Goal: Use online tool/utility: Utilize a website feature to perform a specific function

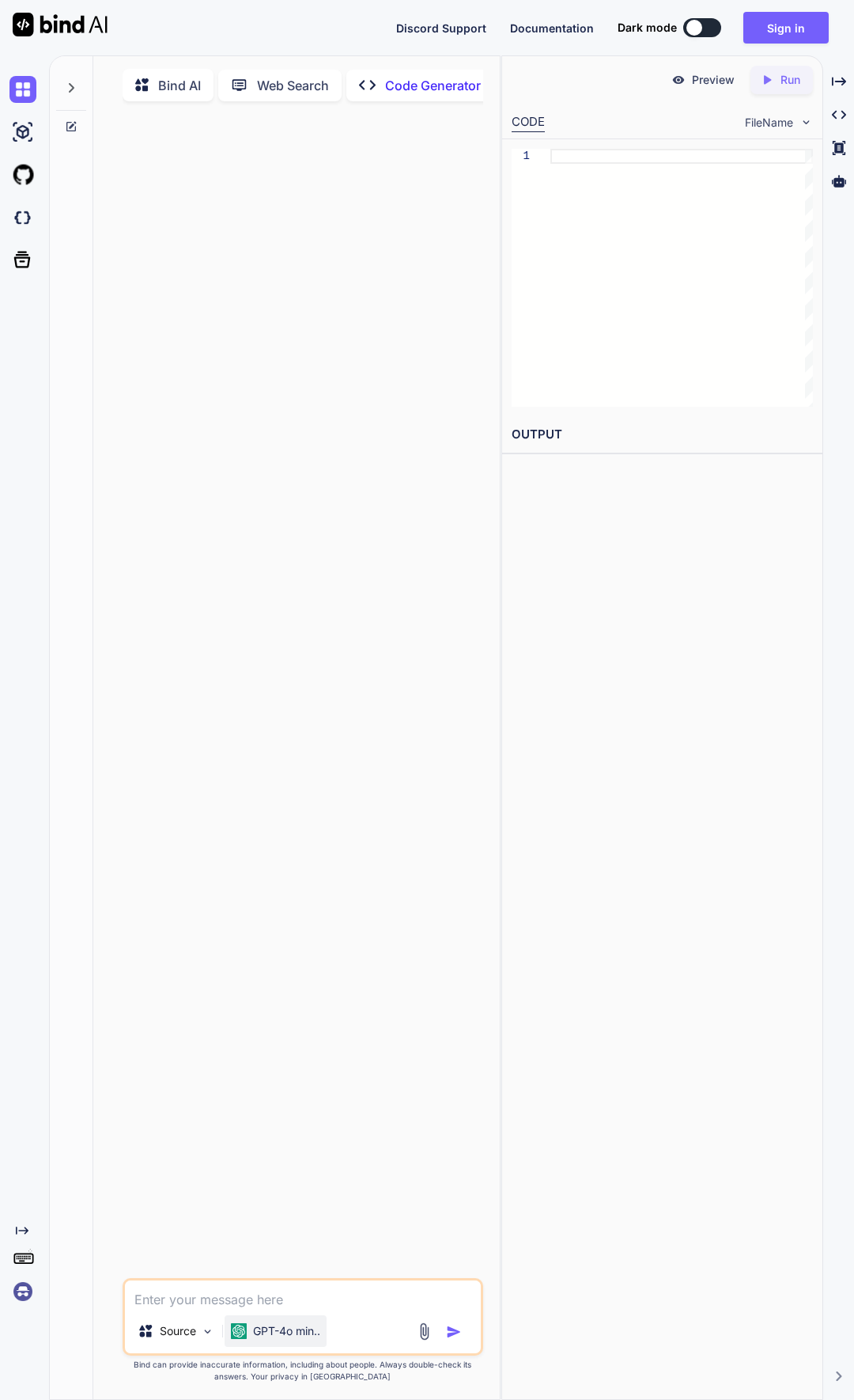
click at [308, 1339] on p "GPT-4o min.." at bounding box center [287, 1331] width 67 height 16
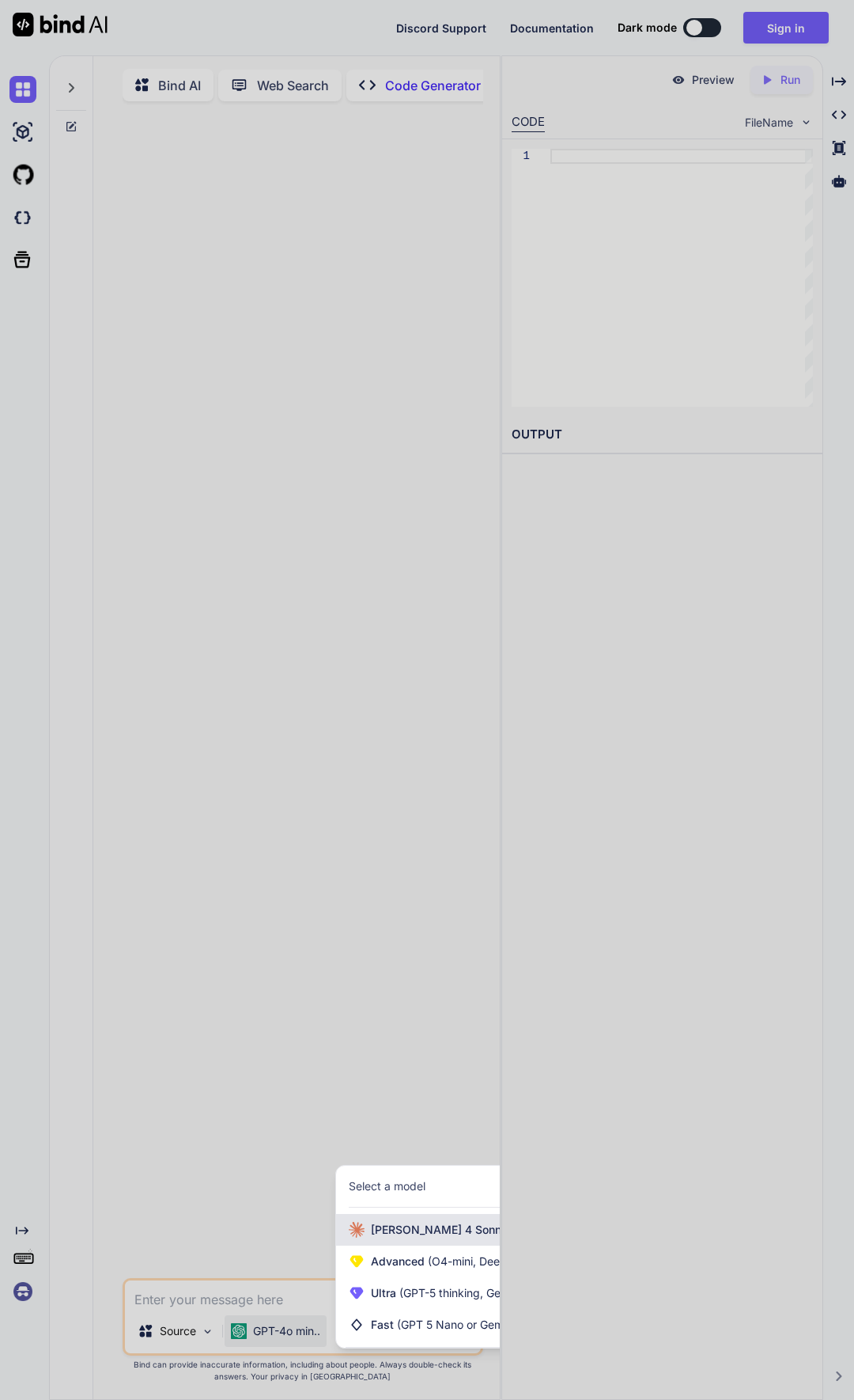
click at [411, 1232] on span "[PERSON_NAME] 4 Sonnet (Add API Key)" at bounding box center [478, 1229] width 214 height 16
type textarea "x"
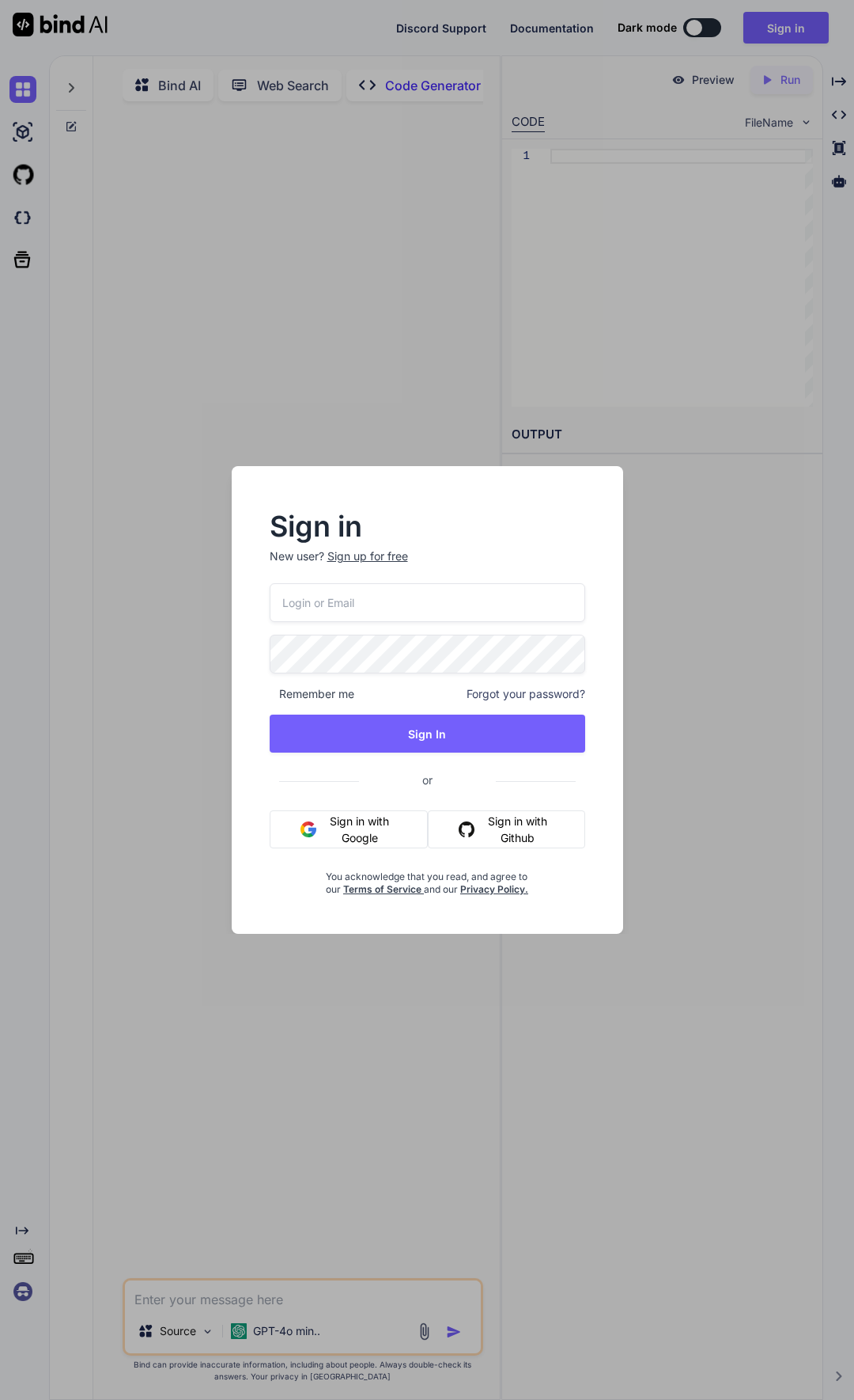
click at [698, 712] on div "Sign in New user? Sign up for free Remember me Forgot your password? Sign In or…" at bounding box center [427, 700] width 854 height 1400
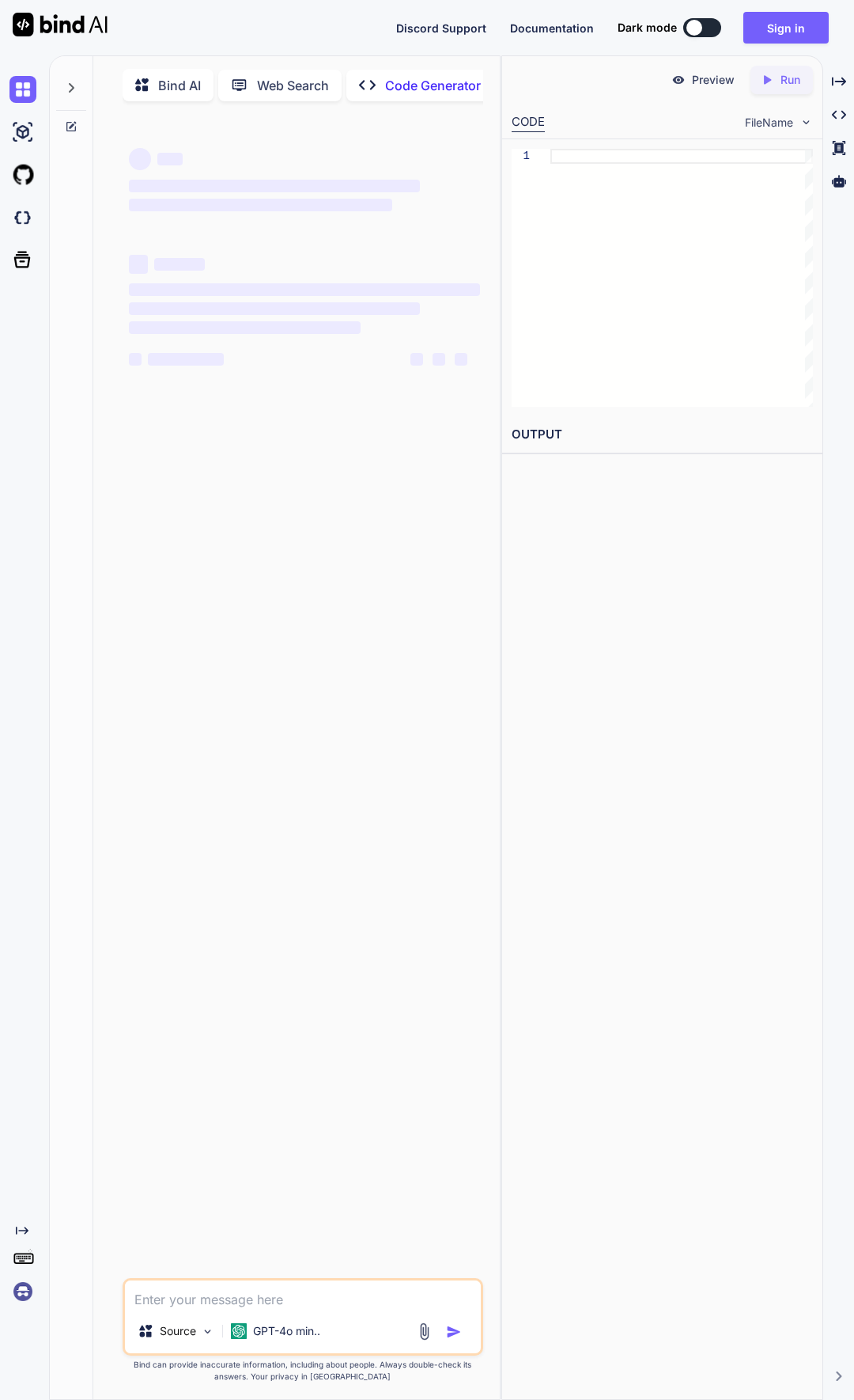
type textarea "x"
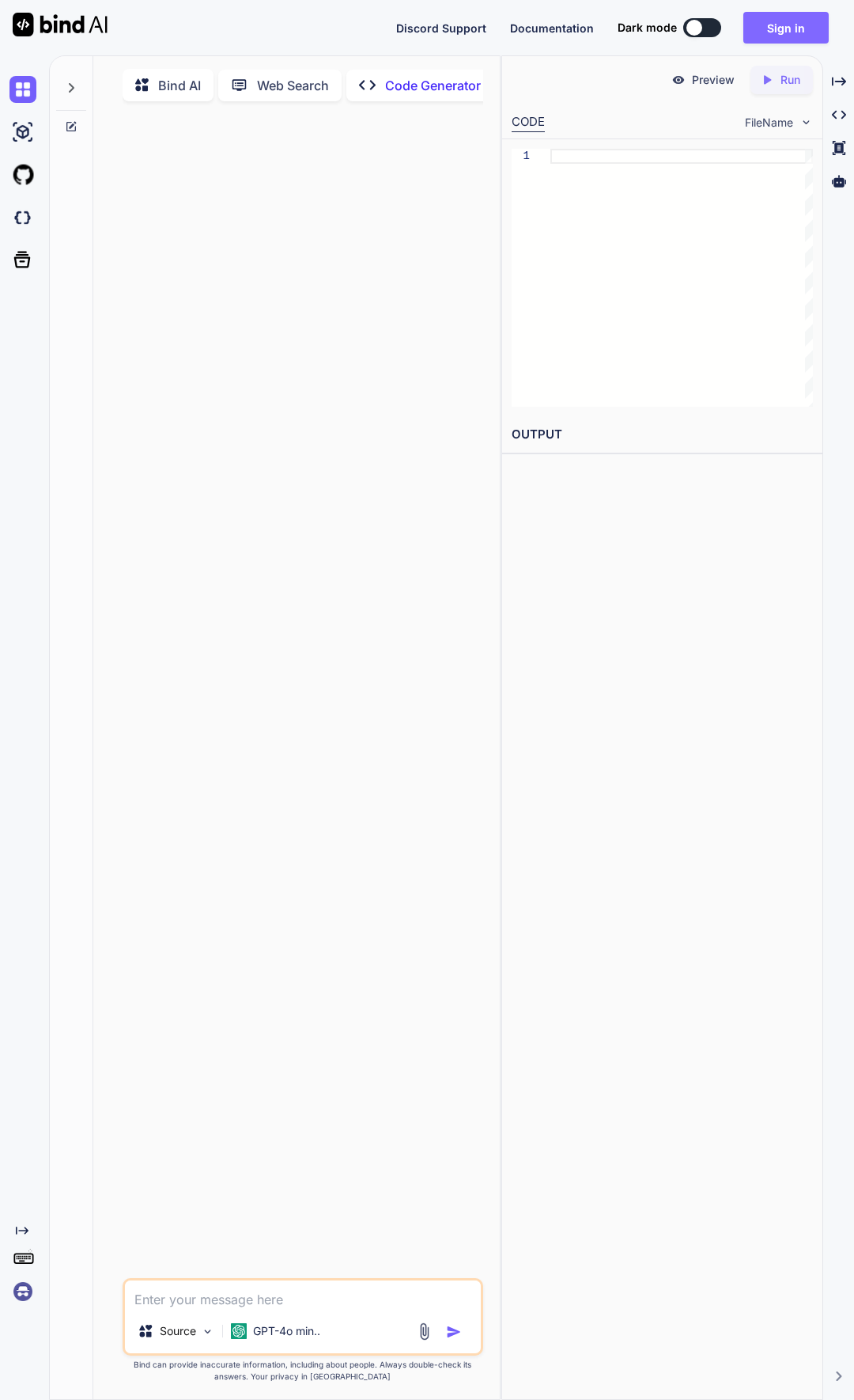
click at [802, 34] on button "Sign in" at bounding box center [787, 28] width 85 height 31
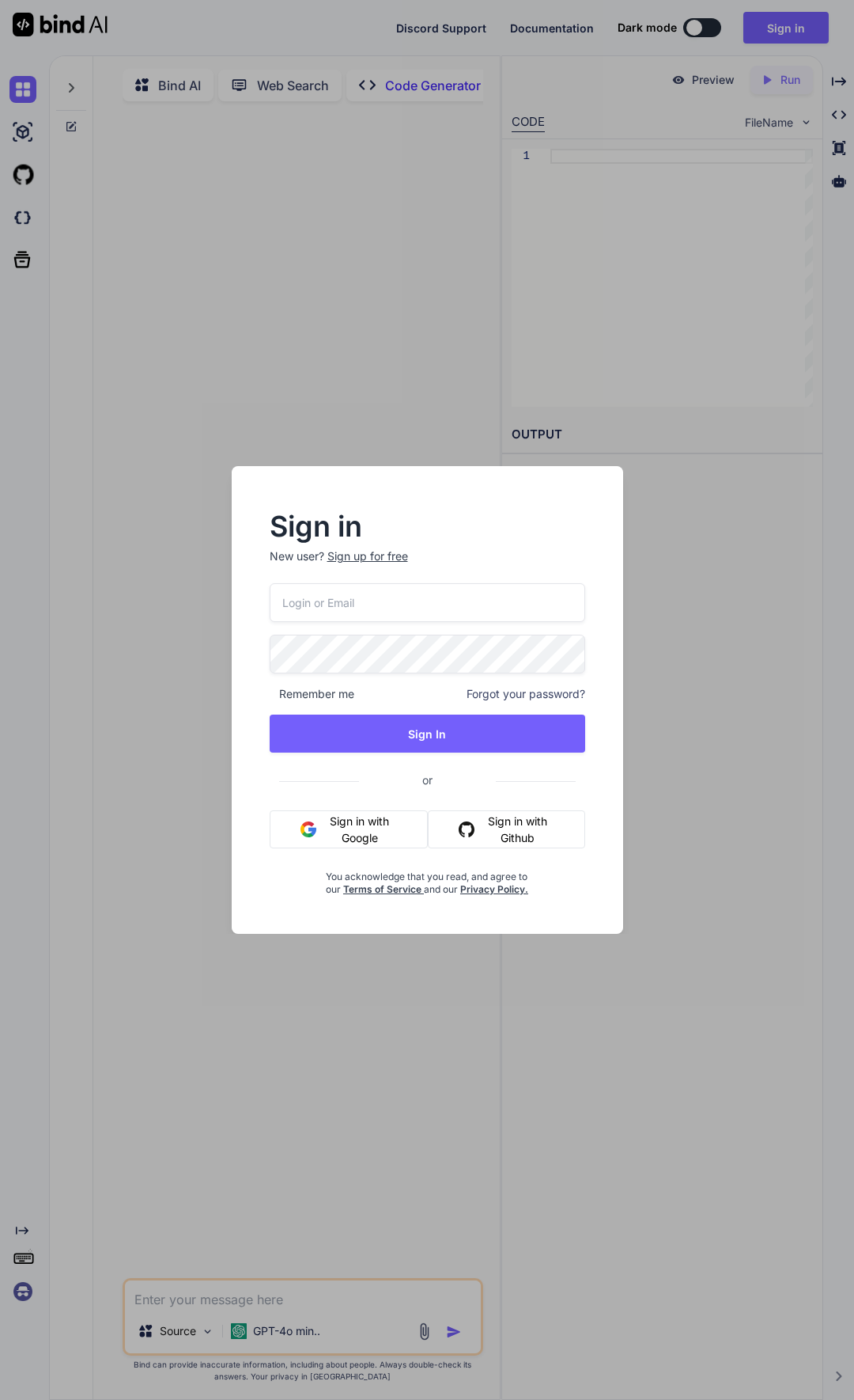
click at [515, 605] on input "email" at bounding box center [427, 602] width 316 height 39
paste input "ahiru.garage@gmail.com"
type input "ahiru.garage@gmail.com"
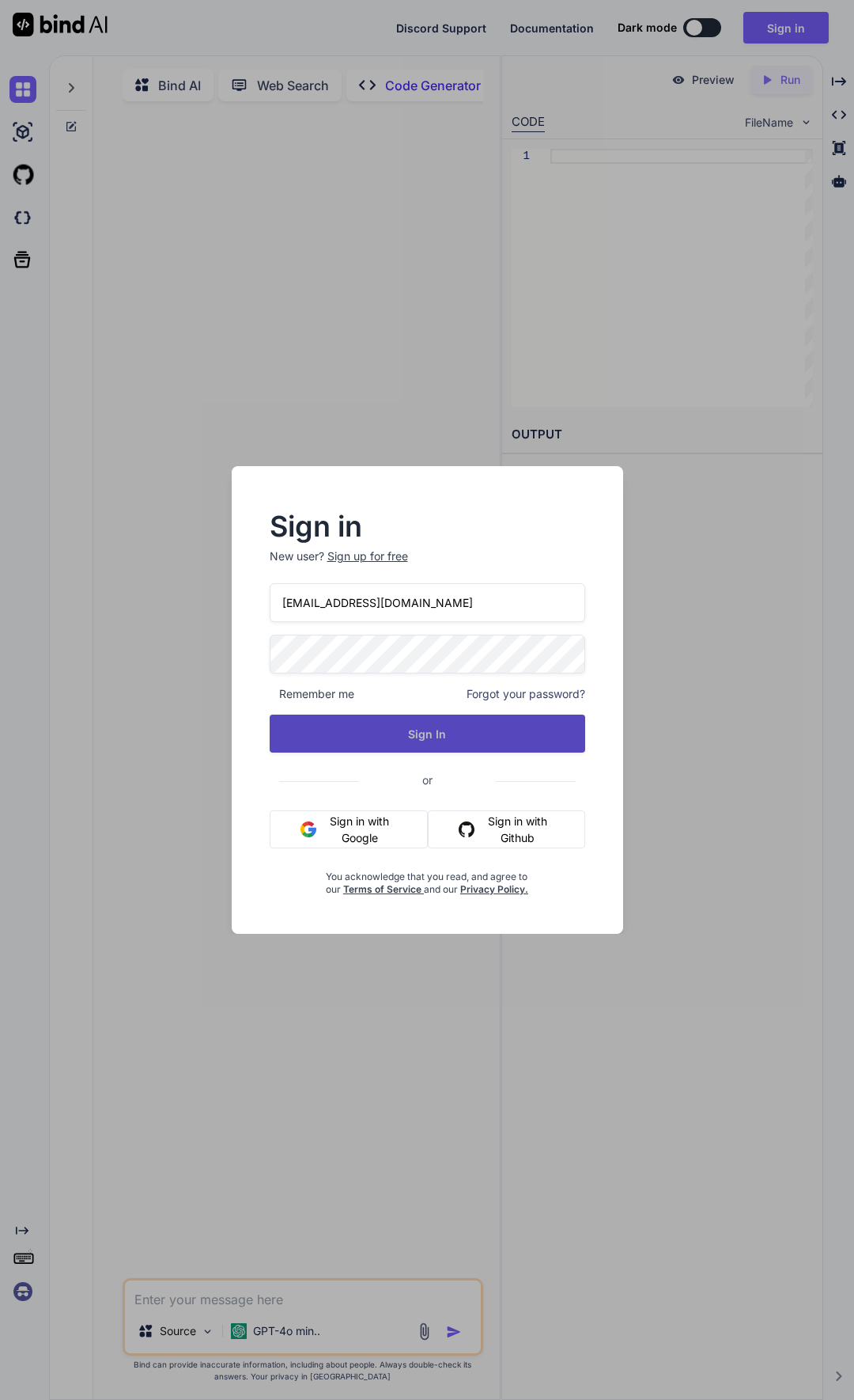
click at [424, 722] on button "Sign In" at bounding box center [427, 734] width 316 height 38
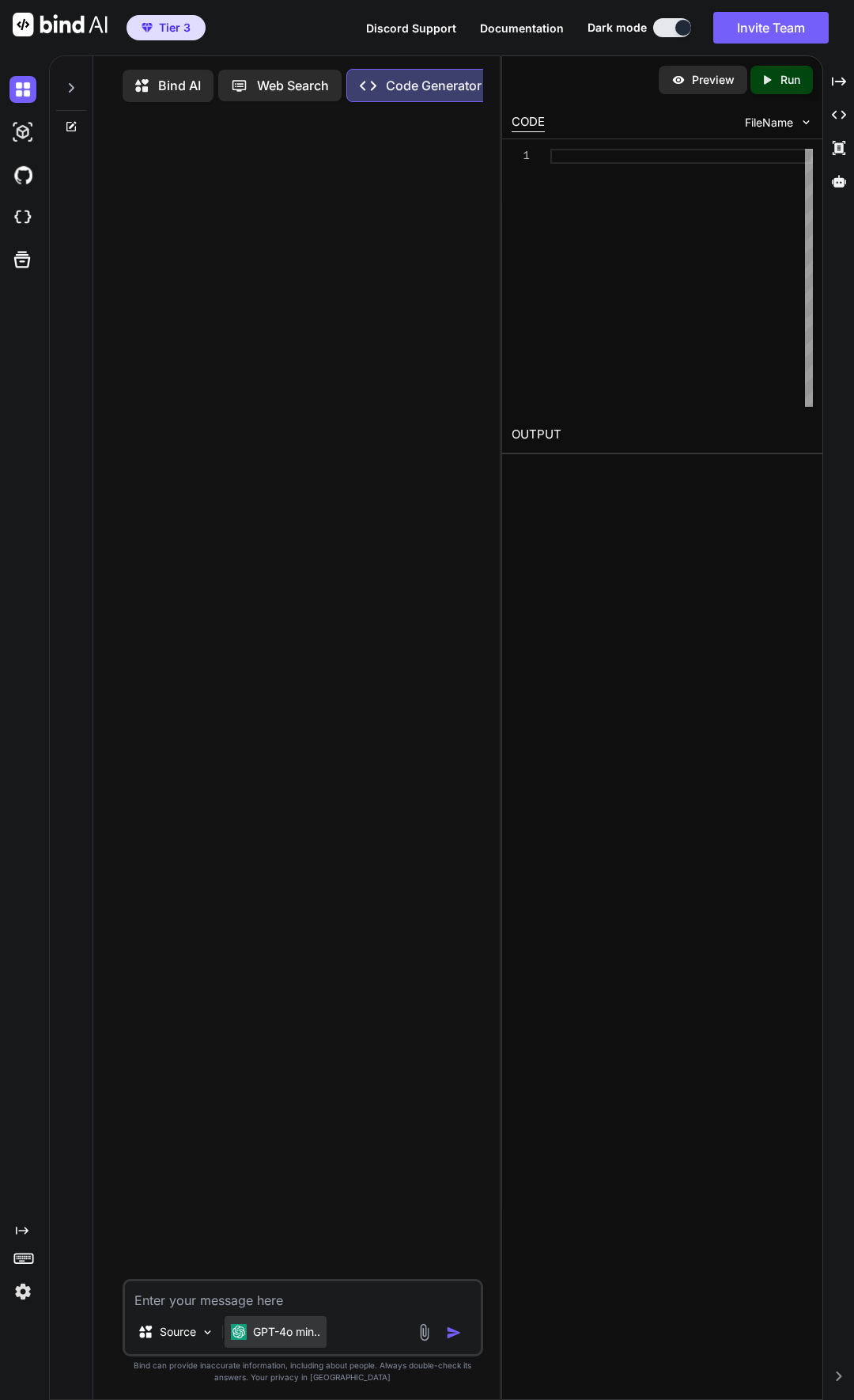
click at [292, 1335] on p "GPT-4o min.." at bounding box center [287, 1332] width 67 height 16
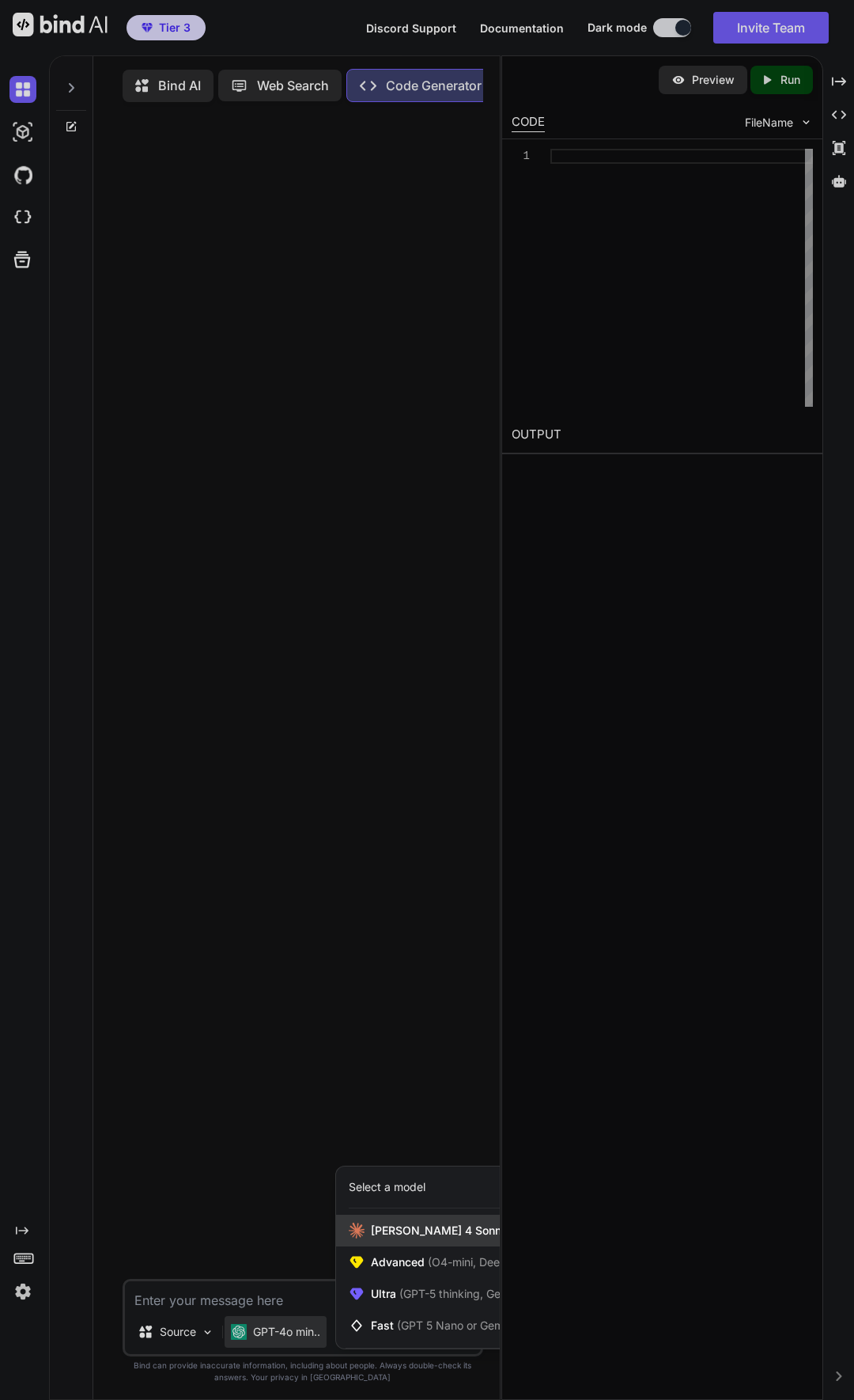
click at [375, 1232] on span "[PERSON_NAME] 4 Sonnet (Add API Key)" at bounding box center [478, 1230] width 214 height 16
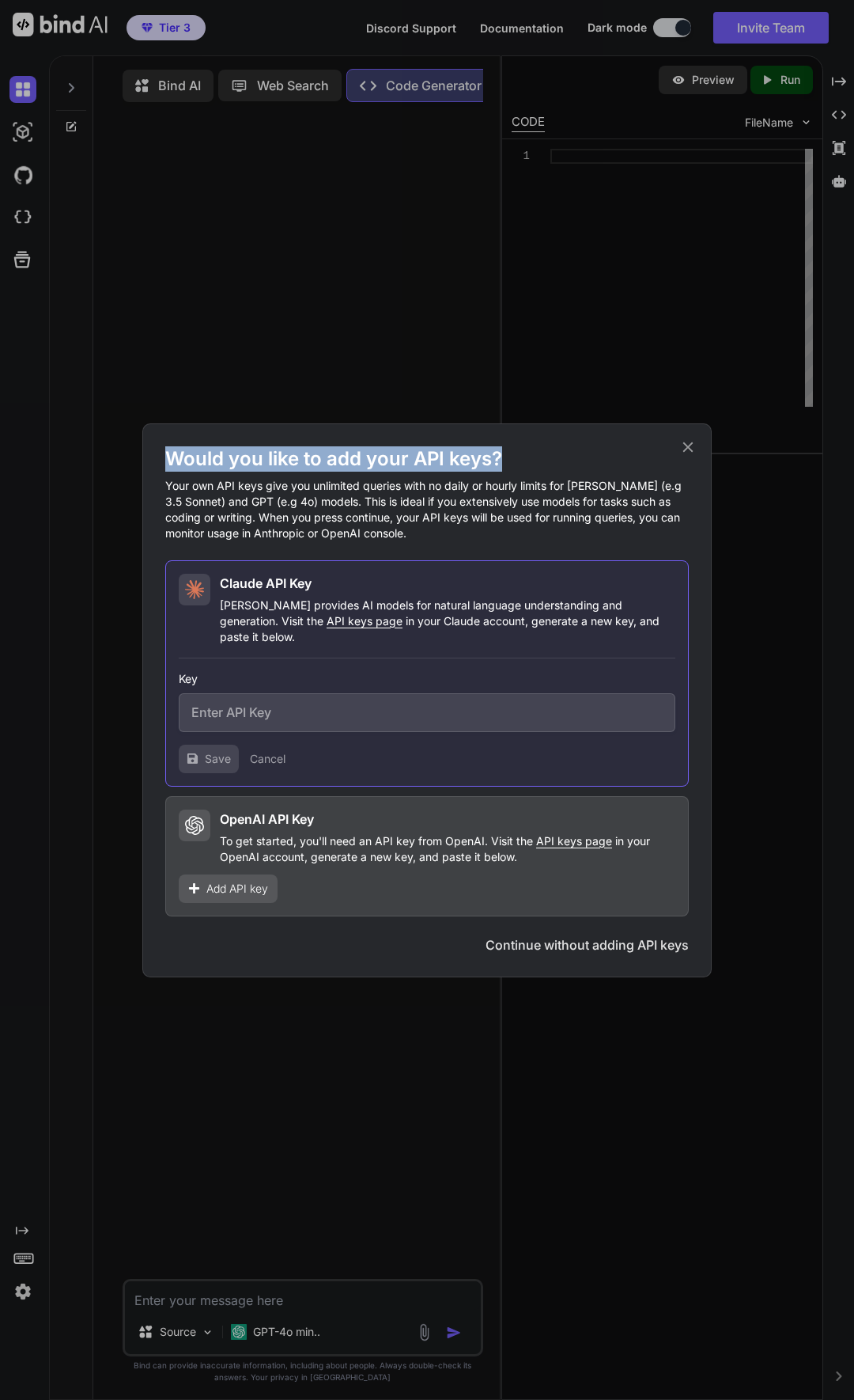
click at [685, 465] on div "Would you like to add your API keys? Your own API keys give you unlimited queri…" at bounding box center [427, 681] width 524 height 470
click at [678, 455] on h1 "Would you like to add your API keys?" at bounding box center [427, 458] width 524 height 26
click at [690, 456] on icon at bounding box center [688, 447] width 17 height 17
